Goal: Task Accomplishment & Management: Use online tool/utility

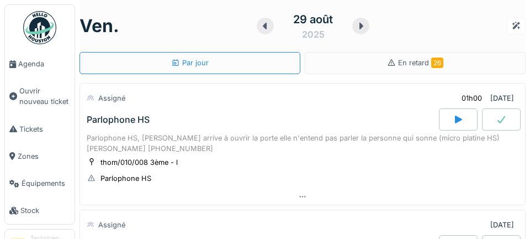
click at [34, 67] on span "Agenda" at bounding box center [44, 64] width 52 height 10
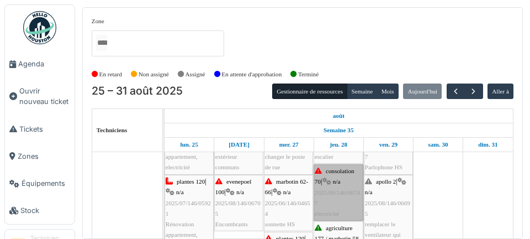
click at [339, 202] on link "consolation 70 | n/a 2025/09/146/06747 electricité" at bounding box center [339, 192] width 50 height 56
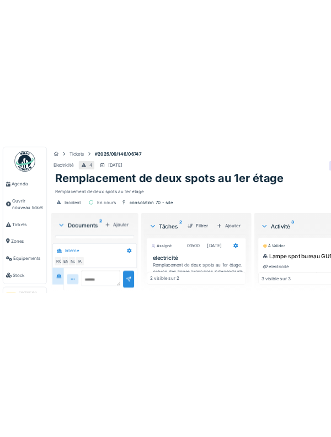
scroll to position [53, 0]
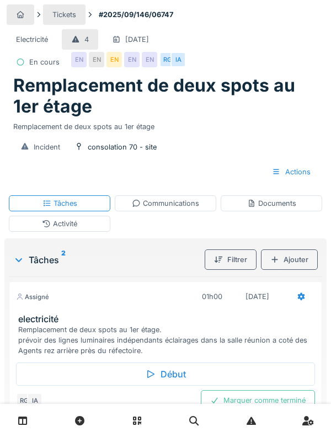
click at [167, 238] on div "Début" at bounding box center [165, 374] width 299 height 23
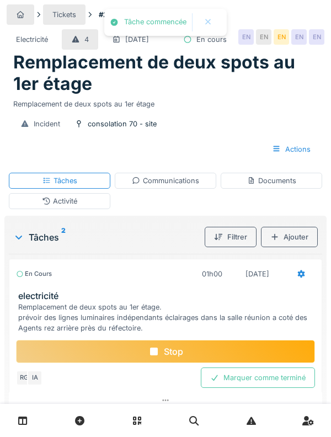
click at [298, 238] on div at bounding box center [301, 274] width 9 height 10
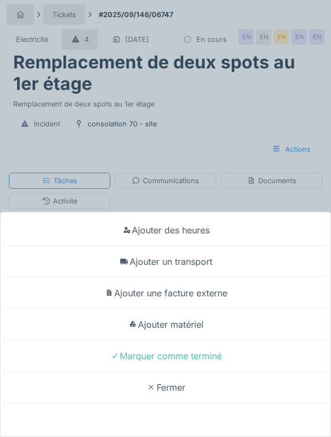
click at [201, 238] on div "Ajouter un transport" at bounding box center [166, 261] width 326 height 31
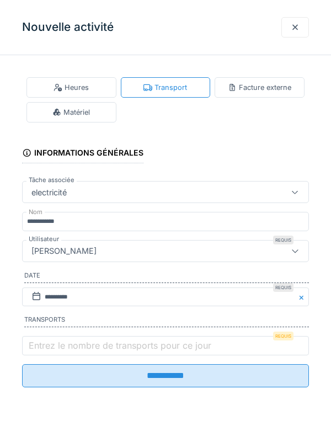
click at [81, 238] on label "Entrez le nombre de transports pour ce jour" at bounding box center [120, 345] width 187 height 13
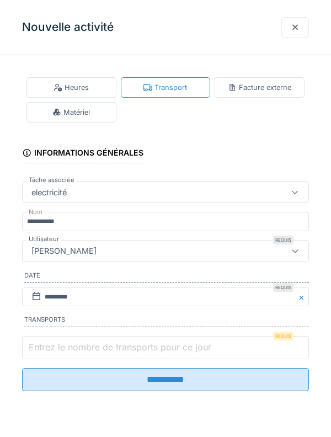
click at [81, 238] on input "Entrez le nombre de transports pour ce jour" at bounding box center [165, 347] width 287 height 23
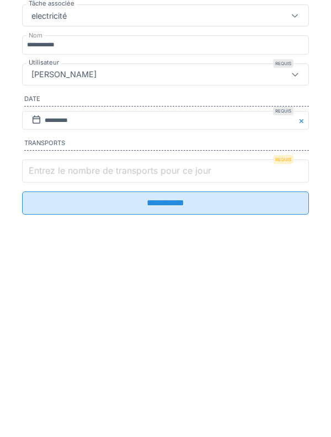
scroll to position [44, 0]
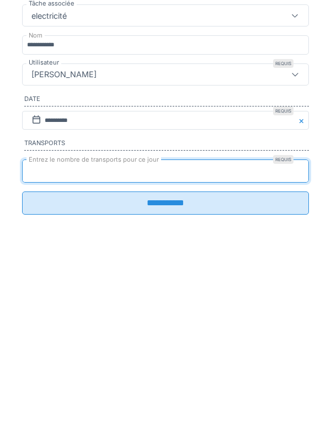
type input "*"
click at [22, 238] on input "**********" at bounding box center [165, 379] width 287 height 23
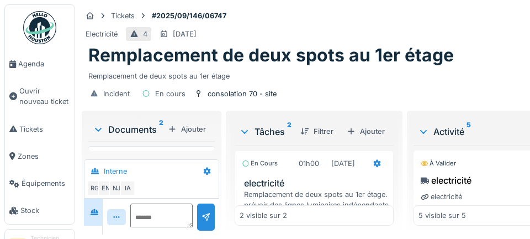
scroll to position [52, 0]
click at [153, 230] on textarea at bounding box center [160, 220] width 65 height 35
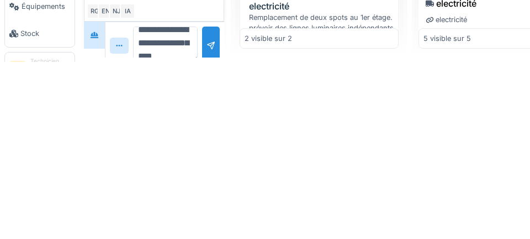
scroll to position [26, 0]
type textarea "**********"
click at [208, 222] on div at bounding box center [211, 222] width 18 height 38
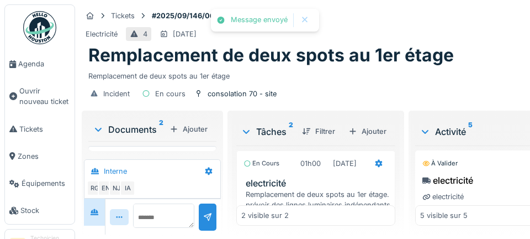
scroll to position [124, 0]
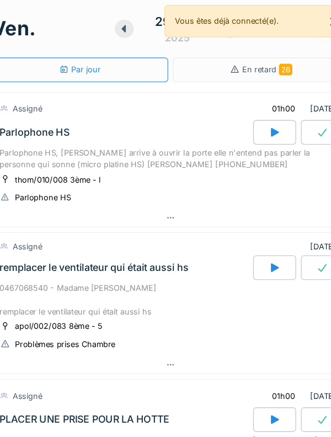
click at [210, 161] on div "thom/010/008 3ème - l Parlophone HS" at bounding box center [166, 170] width 308 height 28
click at [214, 167] on div "thom/010/008 3ème - l Parlophone HS" at bounding box center [166, 170] width 308 height 28
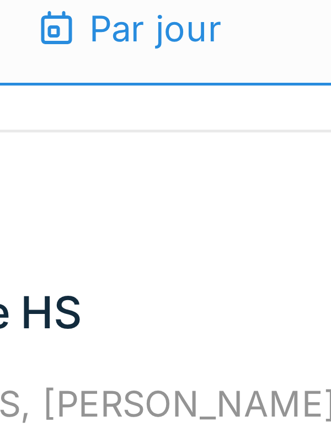
scroll to position [1, 0]
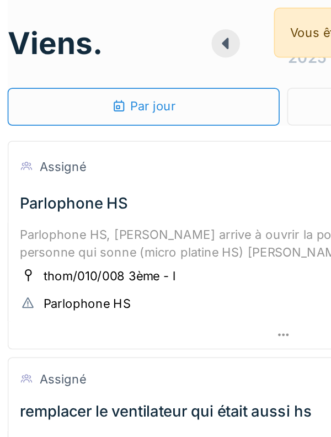
click at [83, 139] on div "Parlophone HS, madame arrive à ouvrir la porte elle n'entend pas parler la pers…" at bounding box center [166, 142] width 308 height 21
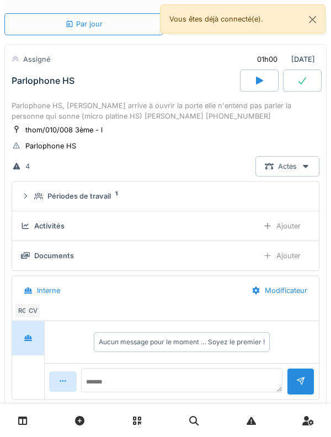
scroll to position [0, 0]
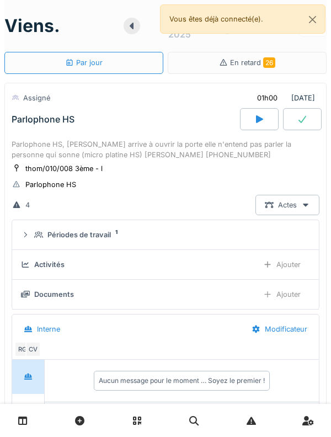
click at [35, 143] on div "Parlophone HS, madame arrive à ouvrir la porte elle n'entend pas parler la pers…" at bounding box center [166, 149] width 308 height 21
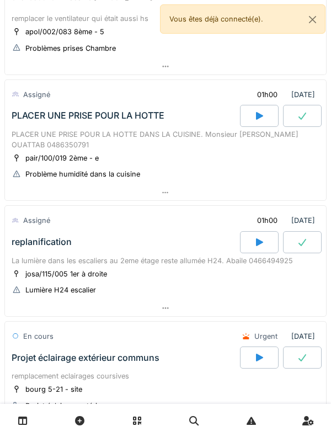
scroll to position [260, 0]
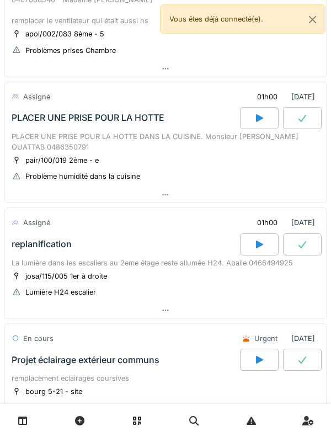
click at [31, 135] on div "PLACER UNE PRISE POUR LA HOTTE DANS LA CUISINE. Monsieur Abderrahim OUATTAB 048…" at bounding box center [166, 141] width 308 height 21
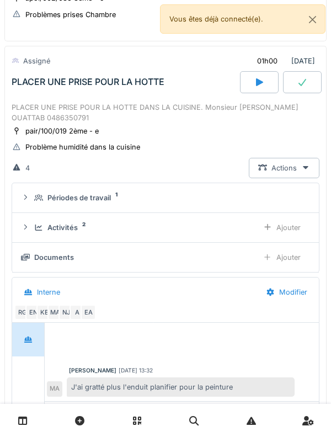
scroll to position [297, 0]
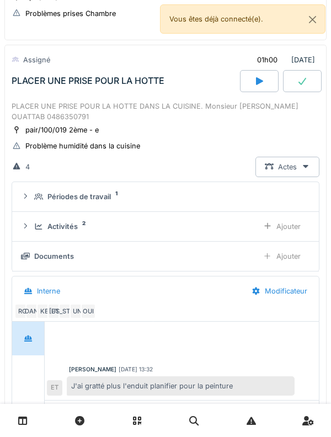
click at [33, 197] on div "Périodes de travail 1" at bounding box center [165, 197] width 289 height 10
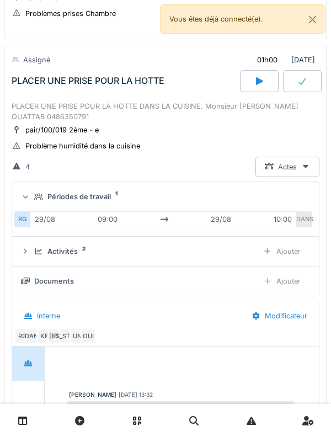
click at [33, 130] on font "pair/100/019 2ème - e" at bounding box center [61, 130] width 73 height 8
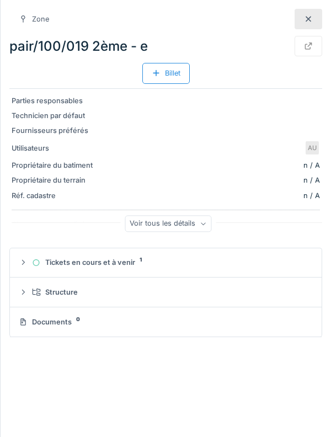
click at [302, 20] on div at bounding box center [309, 19] width 28 height 20
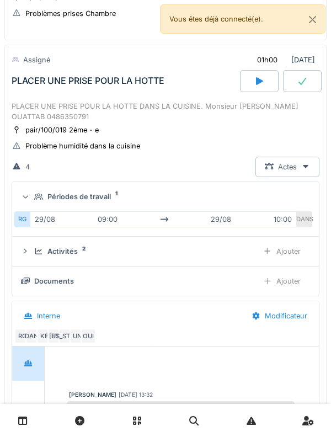
click at [35, 84] on div "PLACER UNE PRISE POUR LA HOTTE" at bounding box center [88, 81] width 153 height 10
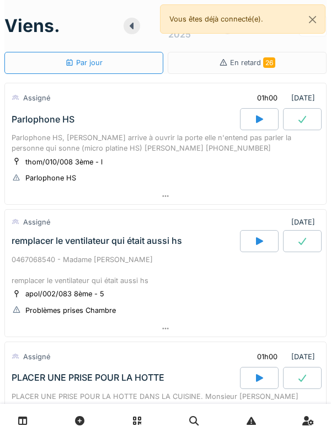
click at [248, 129] on div at bounding box center [259, 119] width 39 height 22
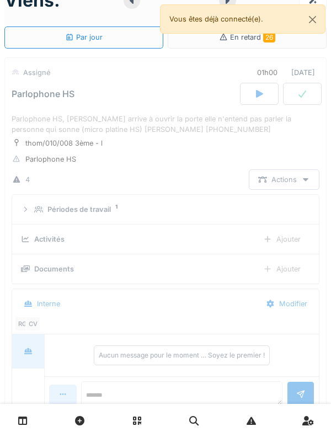
scroll to position [39, 0]
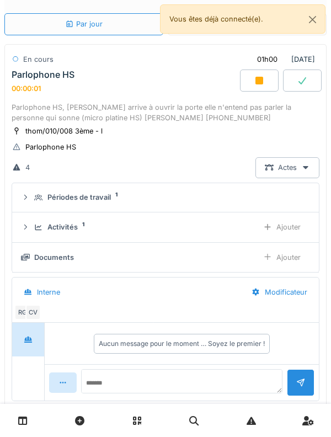
click at [36, 223] on div "Activités 1" at bounding box center [141, 227] width 215 height 10
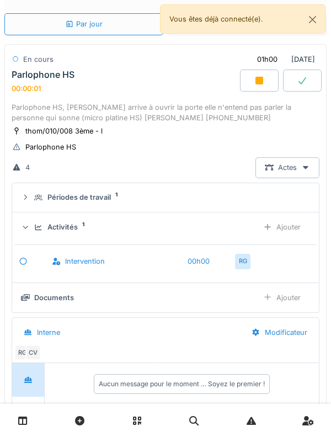
click at [290, 224] on font "Ajouter" at bounding box center [289, 227] width 24 height 8
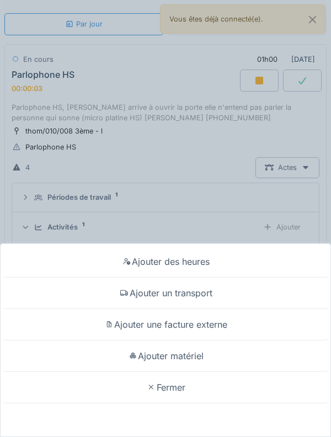
click at [256, 289] on div "Ajouter un transport" at bounding box center [166, 293] width 326 height 31
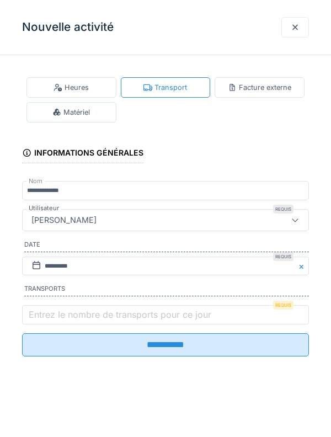
click at [56, 316] on label "Entrez le nombre de transports pour ce jour" at bounding box center [120, 314] width 187 height 13
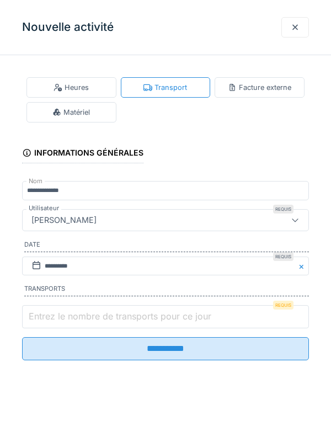
click at [56, 316] on input "Entrez le nombre de transports pour ce jour" at bounding box center [165, 316] width 287 height 23
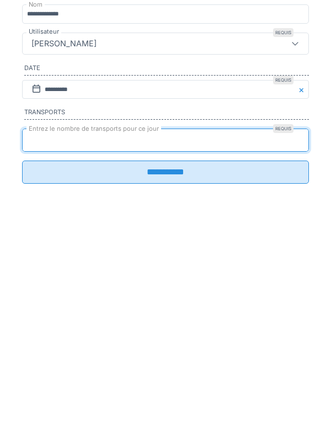
type input "*"
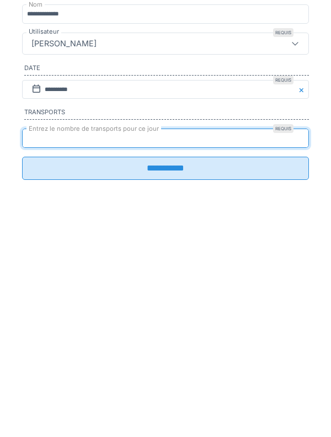
click at [276, 354] on input "**********" at bounding box center [165, 345] width 287 height 23
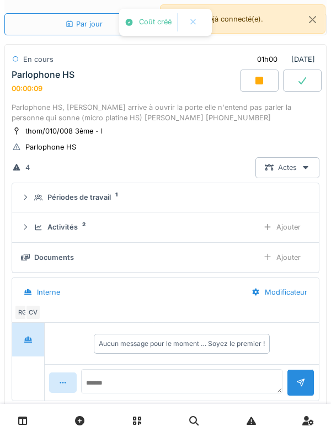
scroll to position [0, 0]
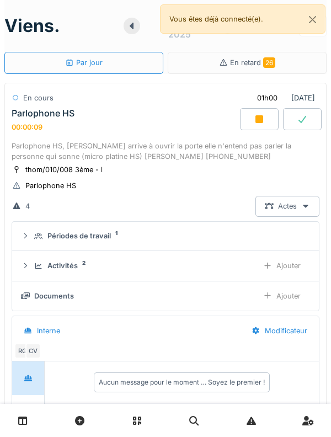
click at [31, 117] on font "Parlophone HS" at bounding box center [43, 113] width 63 height 11
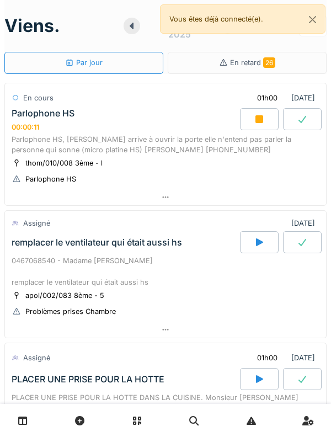
click at [129, 23] on icon at bounding box center [131, 26] width 11 height 9
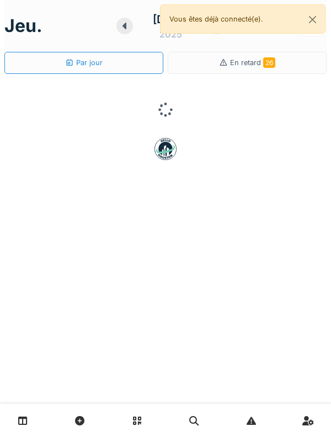
click at [129, 26] on div at bounding box center [125, 26] width 17 height 17
click at [313, 10] on button "Fermer" at bounding box center [312, 19] width 25 height 29
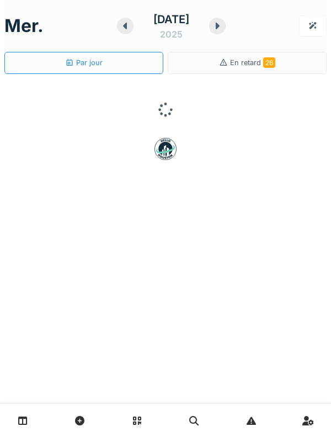
click at [223, 27] on icon at bounding box center [217, 26] width 11 height 9
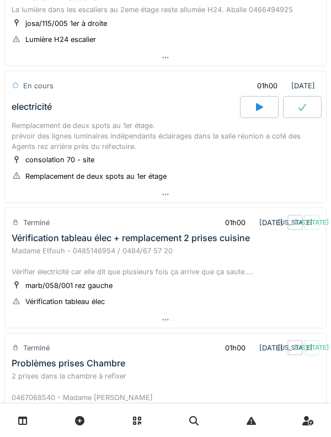
scroll to position [120, 0]
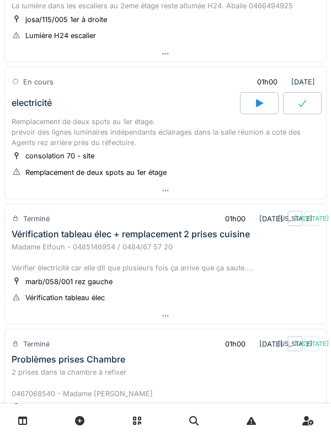
click at [34, 121] on div "Remplacement de deux spots au 1er étage. prévoir des lignes luminaires indépend…" at bounding box center [166, 133] width 308 height 32
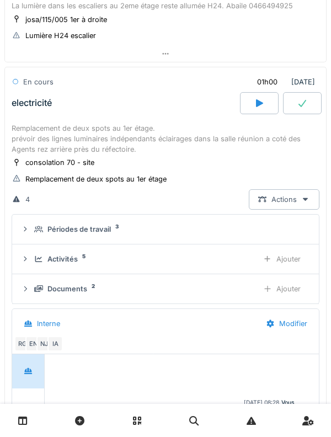
scroll to position [143, 0]
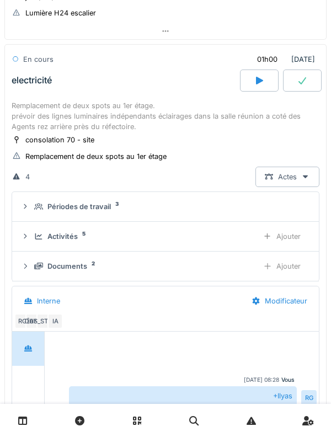
click at [35, 230] on div "Activités 5 Ajouter" at bounding box center [165, 236] width 289 height 20
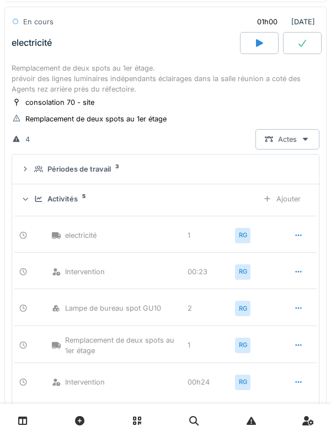
scroll to position [182, 0]
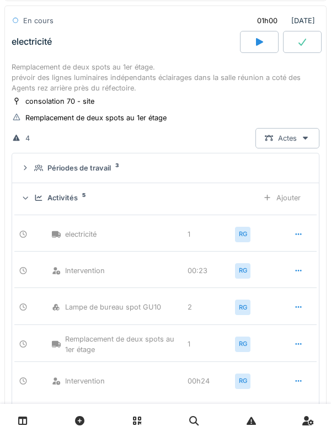
click at [298, 204] on div "Ajouter" at bounding box center [282, 198] width 56 height 20
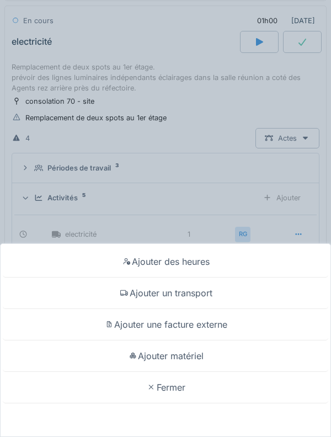
click at [250, 352] on div "Ajouter matériel" at bounding box center [166, 356] width 326 height 31
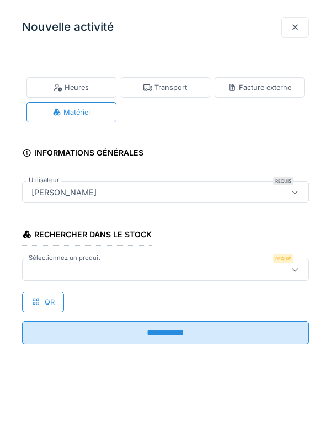
click at [174, 277] on div at bounding box center [165, 270] width 287 height 22
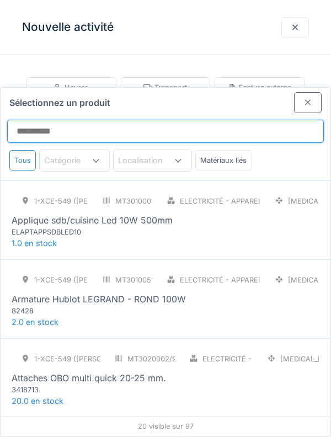
click at [201, 120] on input "Sélectionnez un produit" at bounding box center [165, 131] width 317 height 23
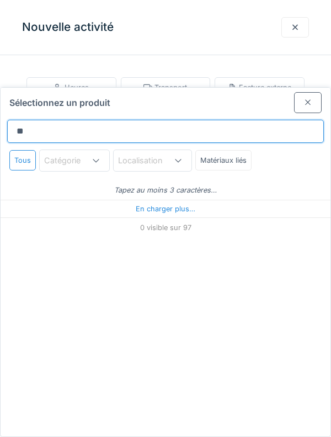
type input "***"
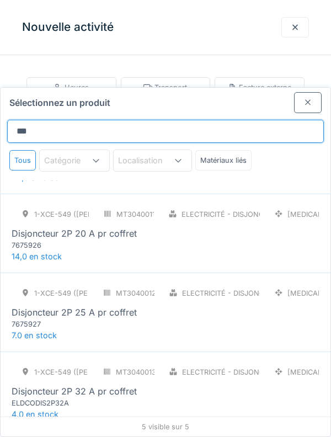
scroll to position [70, 0]
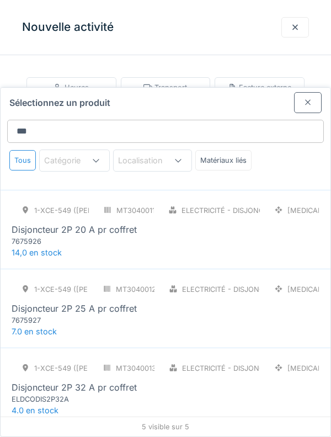
click at [40, 223] on div "Disjoncteur 2P 20 A pr coffret" at bounding box center [74, 229] width 125 height 13
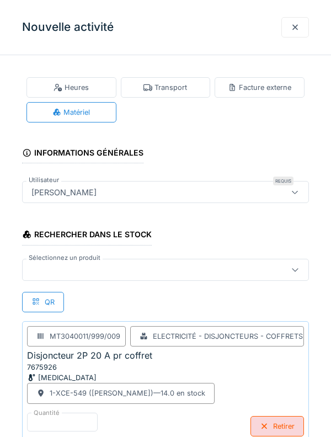
scroll to position [18, 0]
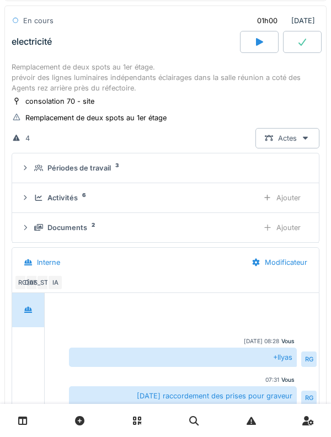
scroll to position [227, 0]
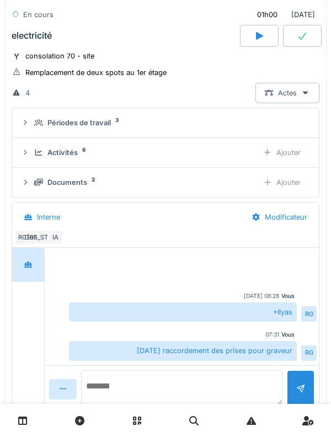
click at [241, 384] on textarea at bounding box center [182, 388] width 202 height 35
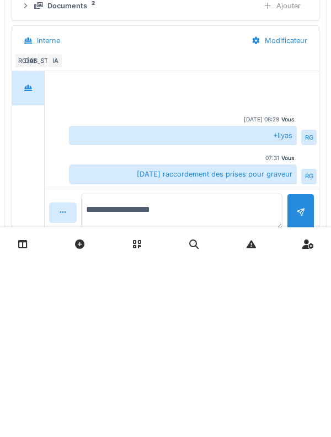
type textarea "**********"
click at [304, 389] on div at bounding box center [301, 384] width 9 height 10
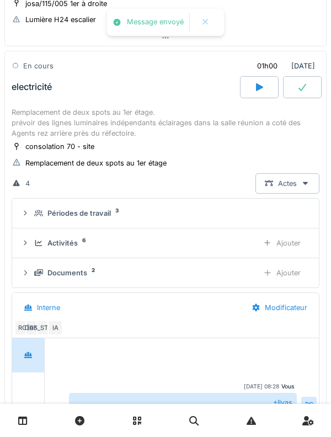
scroll to position [135, 0]
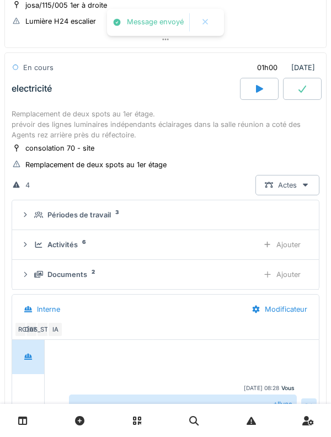
click at [21, 120] on div "Remplacement de deux spots au 1er étage. prévoir des lignes luminaires indépend…" at bounding box center [166, 125] width 308 height 32
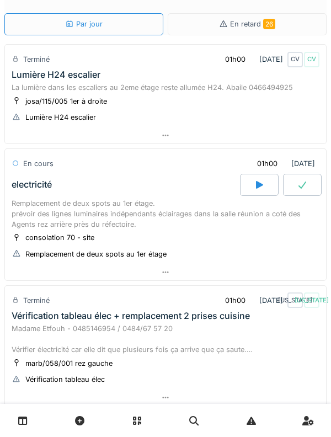
scroll to position [40, 0]
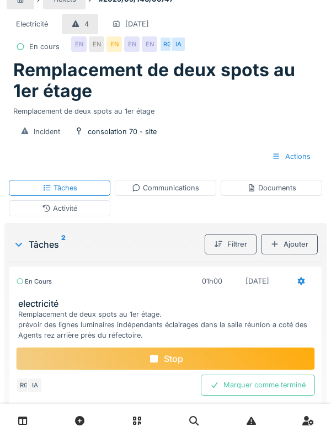
click at [267, 309] on div "Remplacement de deux spots au 1er étage. prévoir des lignes luminaires indépend…" at bounding box center [167, 325] width 299 height 32
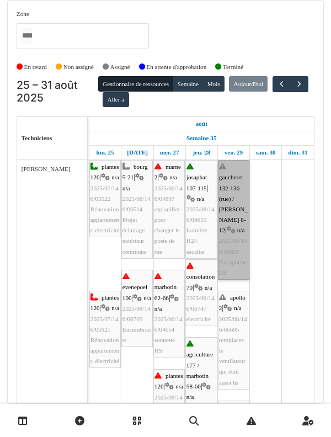
click at [241, 220] on link "gaucheret 132-136 (rue) / [PERSON_NAME] 8-12 | n/a 2025/08/146/06657 Parlophone…" at bounding box center [233, 220] width 31 height 120
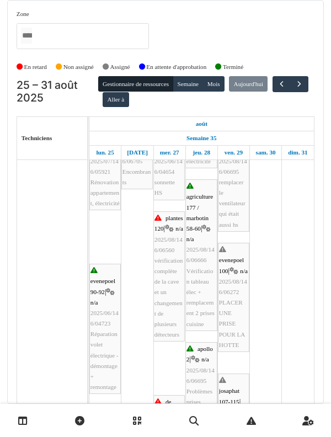
scroll to position [158, 0]
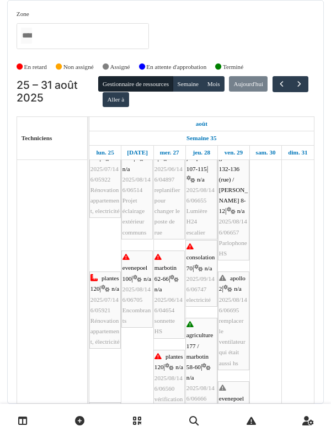
scroll to position [0, 0]
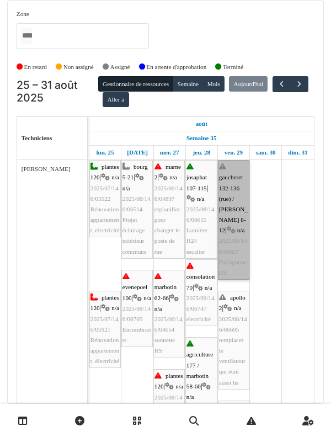
click at [231, 263] on link "gaucheret 132-136 (rue) / thomas 8-12 | n/a 2025/08/146/06657 Parlophone HS" at bounding box center [233, 220] width 31 height 120
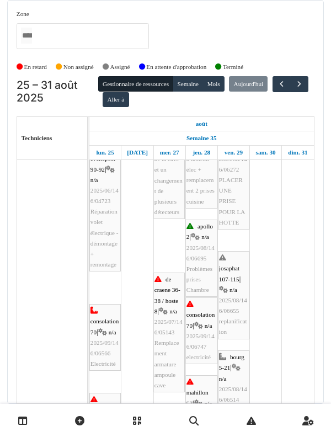
scroll to position [281, 0]
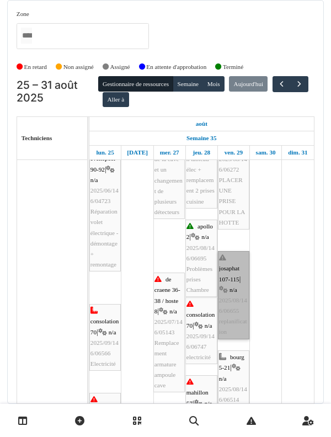
click at [244, 284] on link "josaphat 107-115 | n/a 2025/08/146/06655 replanification" at bounding box center [233, 295] width 31 height 88
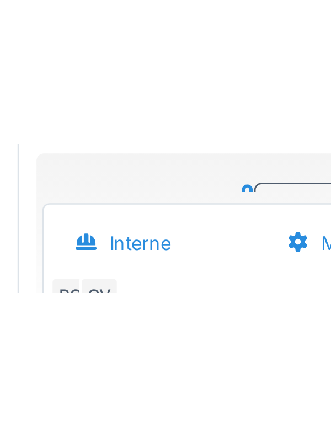
scroll to position [42, 0]
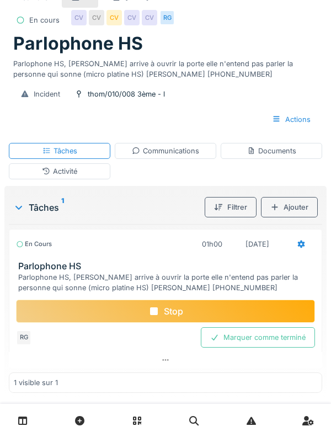
click at [45, 269] on h3 "Parlophone HS" at bounding box center [167, 266] width 299 height 10
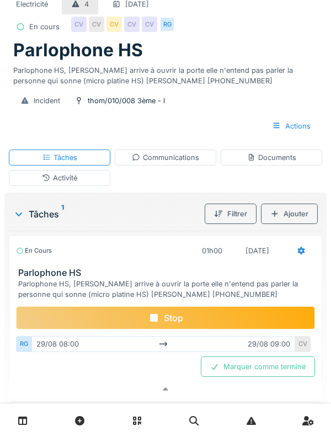
scroll to position [35, 0]
click at [45, 273] on h3 "Parlophone HS" at bounding box center [167, 273] width 299 height 10
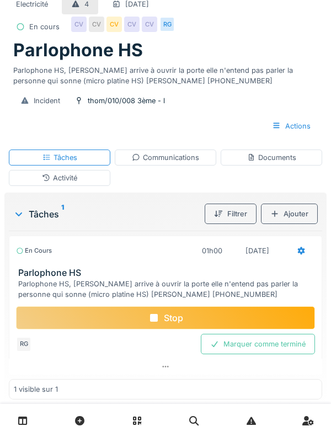
click at [192, 162] on div "Communications" at bounding box center [165, 157] width 67 height 10
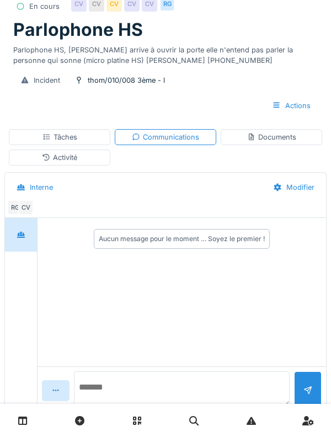
click at [203, 407] on textarea at bounding box center [182, 389] width 216 height 35
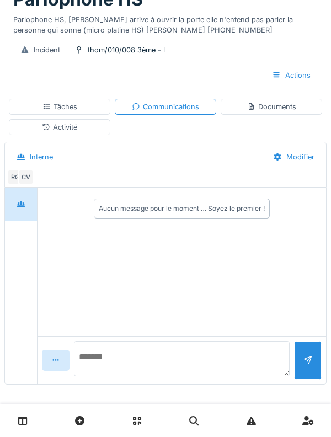
scroll to position [89, 0]
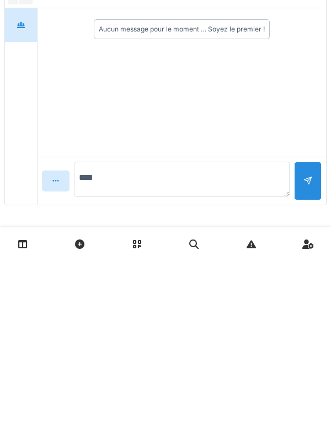
type textarea "*****"
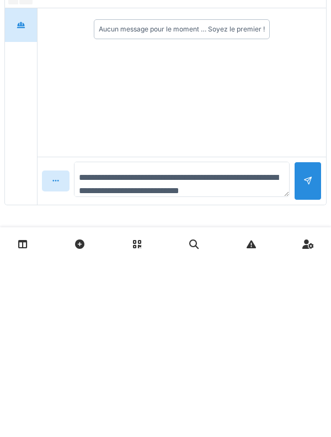
click at [220, 370] on textarea "**********" at bounding box center [182, 355] width 216 height 35
type textarea "**********"
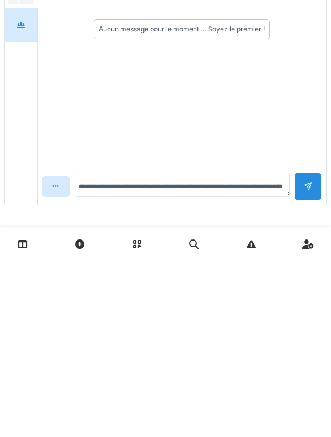
click at [315, 364] on div at bounding box center [308, 363] width 28 height 27
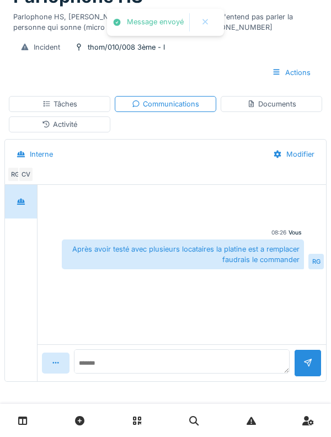
click at [31, 125] on div "Activité" at bounding box center [60, 125] width 102 height 16
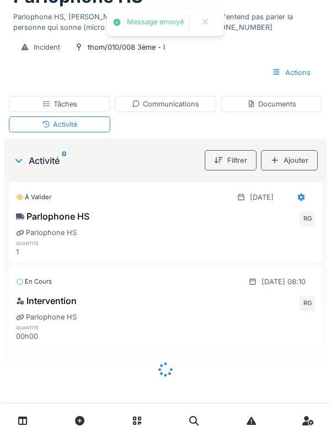
scroll to position [87, 0]
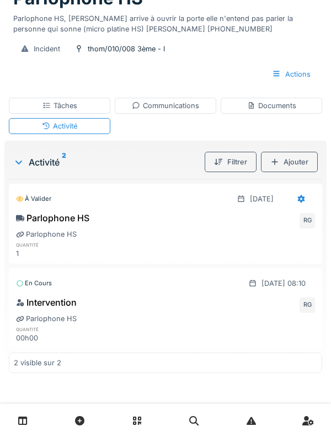
click at [31, 232] on div "Parlophone HS" at bounding box center [165, 234] width 299 height 10
click at [34, 111] on div "Tâches" at bounding box center [60, 106] width 102 height 16
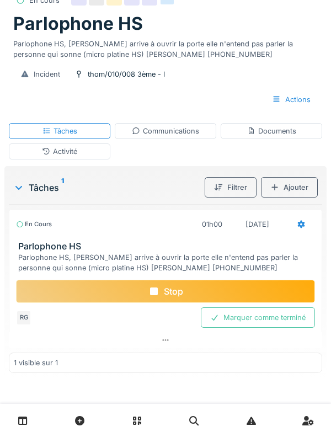
scroll to position [62, 0]
click at [273, 135] on div "Documents" at bounding box center [271, 131] width 49 height 10
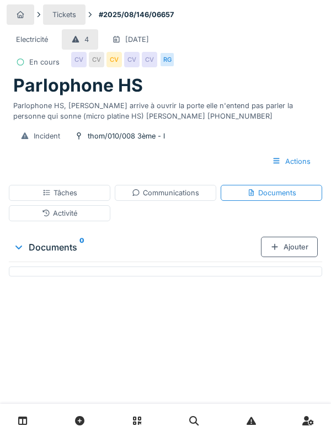
click at [290, 247] on div "Ajouter" at bounding box center [289, 247] width 57 height 20
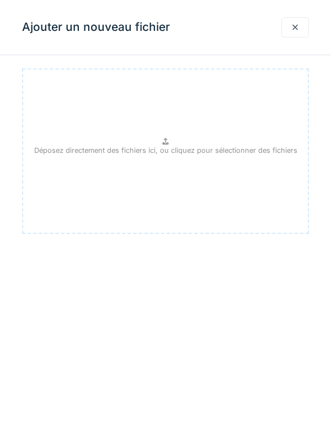
click at [198, 194] on div "Déposez directement des fichiers ici, ou cliquez pour sélectionner des fichiers" at bounding box center [165, 151] width 287 height 166
type input "**********"
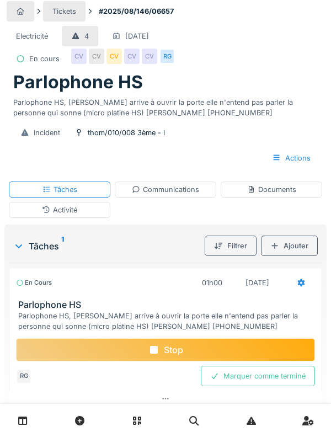
scroll to position [6, 0]
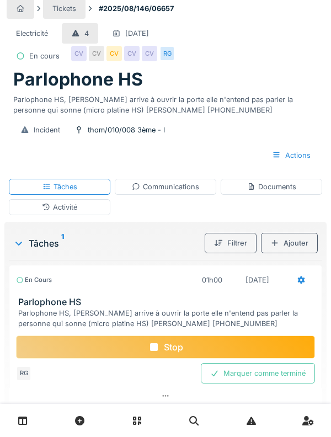
click at [301, 352] on div "Stop" at bounding box center [165, 347] width 299 height 23
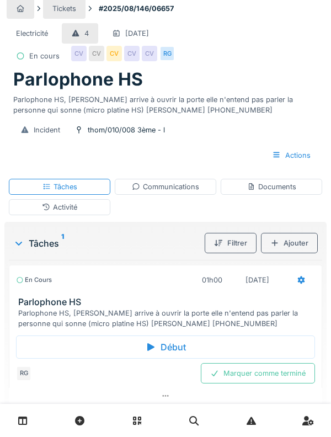
scroll to position [0, 0]
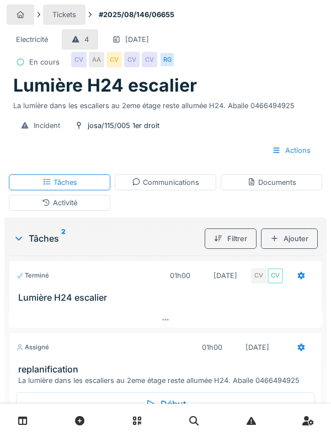
click at [80, 207] on div "Activité" at bounding box center [60, 203] width 102 height 16
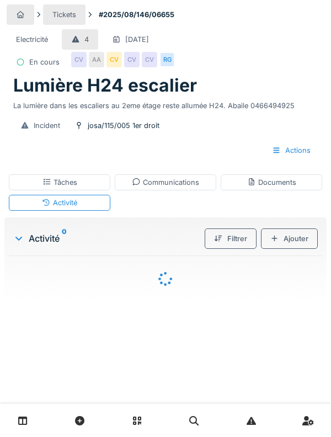
click at [297, 188] on div "Documents" at bounding box center [272, 182] width 102 height 16
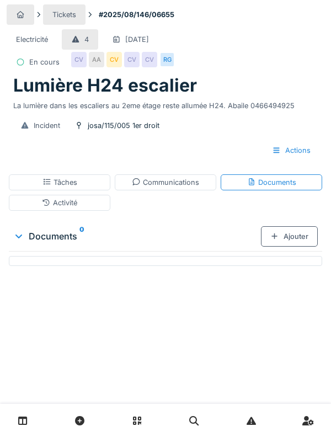
click at [83, 195] on div "Activité" at bounding box center [60, 203] width 102 height 16
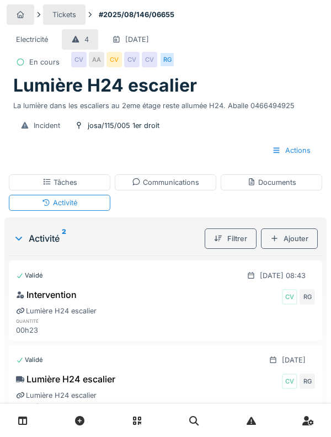
click at [99, 182] on div "Tâches" at bounding box center [60, 182] width 102 height 16
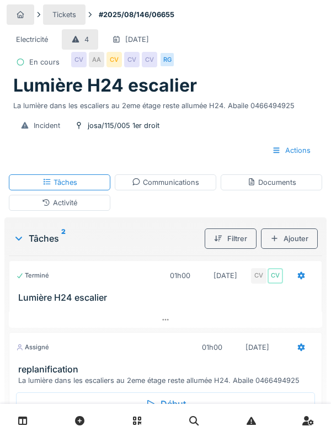
scroll to position [71, 0]
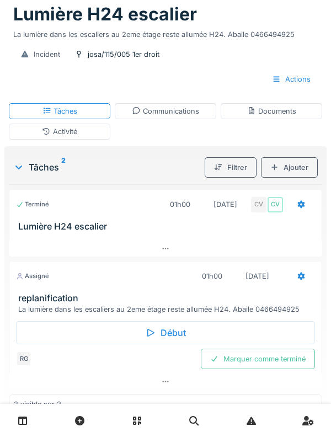
click at [198, 335] on div "Début" at bounding box center [165, 332] width 299 height 23
